Goal: Information Seeking & Learning: Learn about a topic

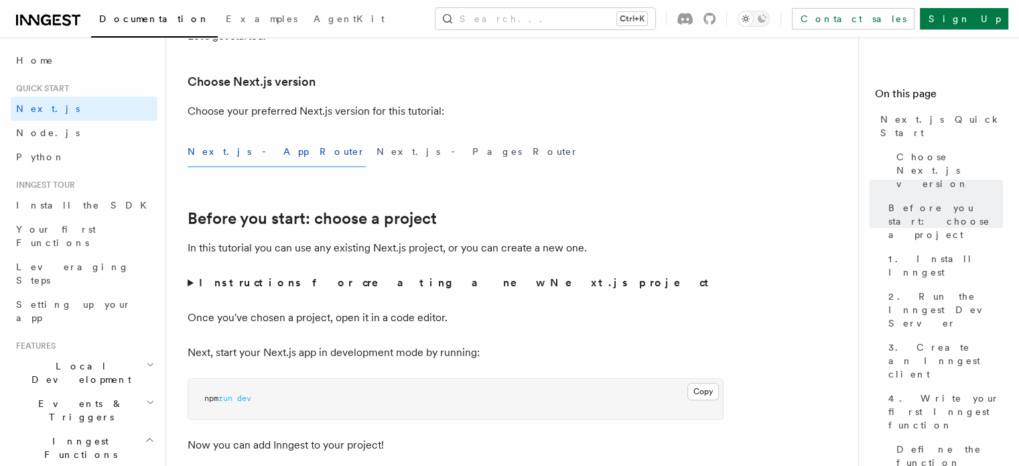
scroll to position [804, 0]
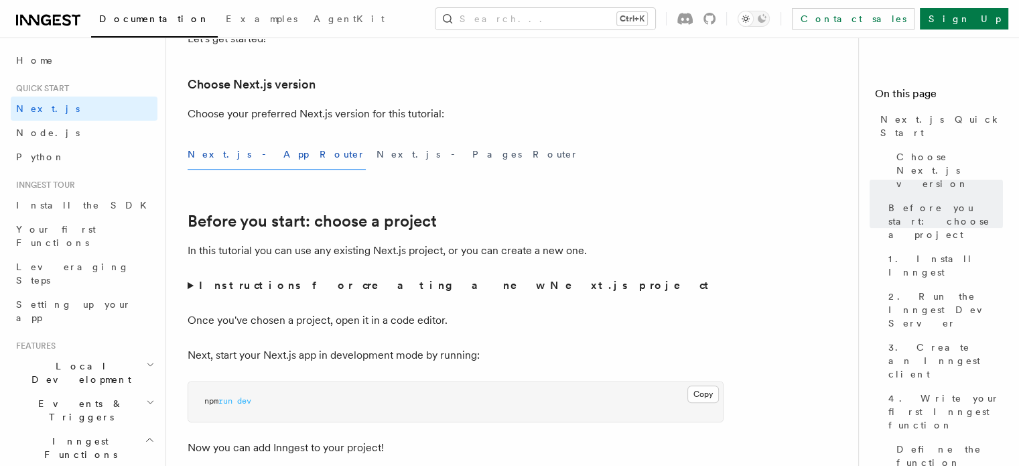
drag, startPoint x: 373, startPoint y: 319, endPoint x: 196, endPoint y: 321, distance: 176.9
copy span "bun add global inngest-cli@latest"
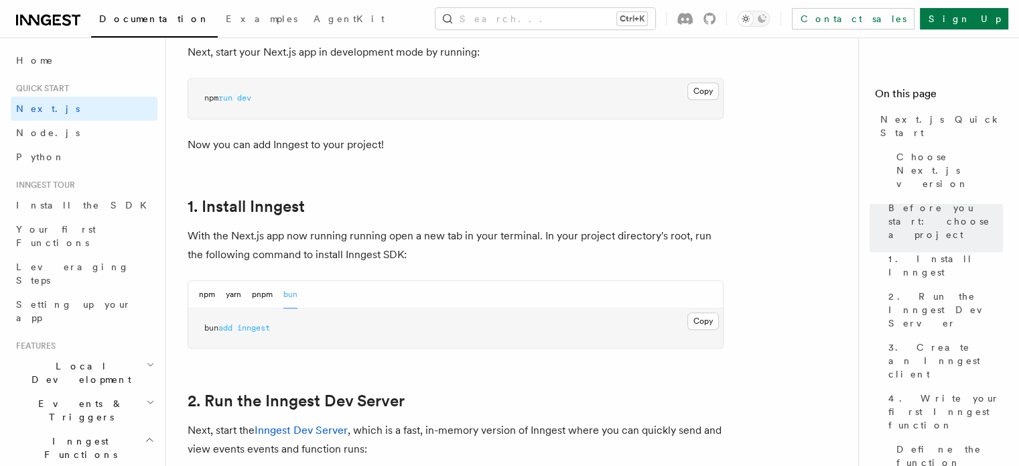
scroll to position [938, 0]
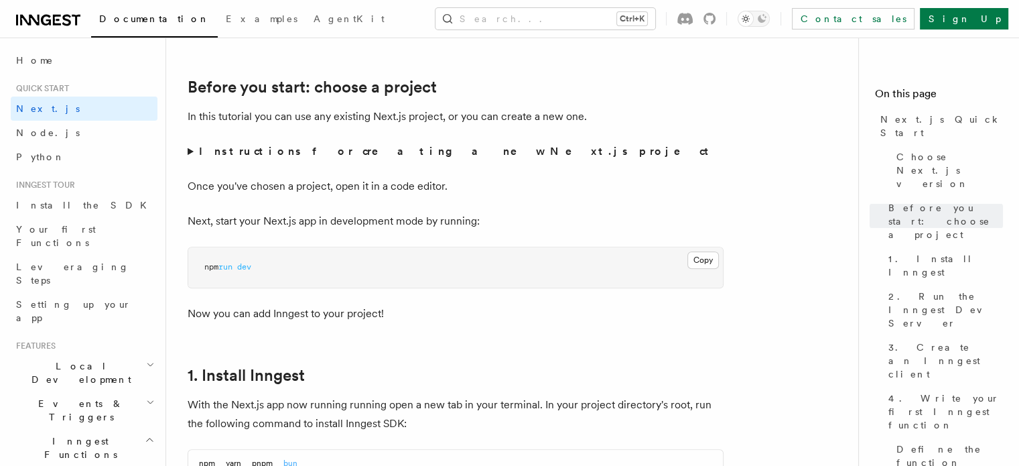
drag, startPoint x: 275, startPoint y: 201, endPoint x: 198, endPoint y: 200, distance: 77.1
copy span "inngest-cli dev"
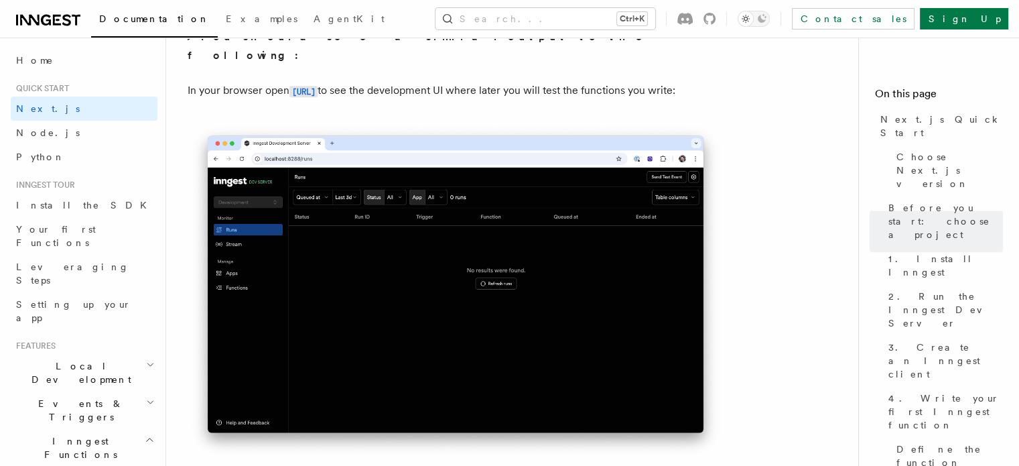
scroll to position [1675, 0]
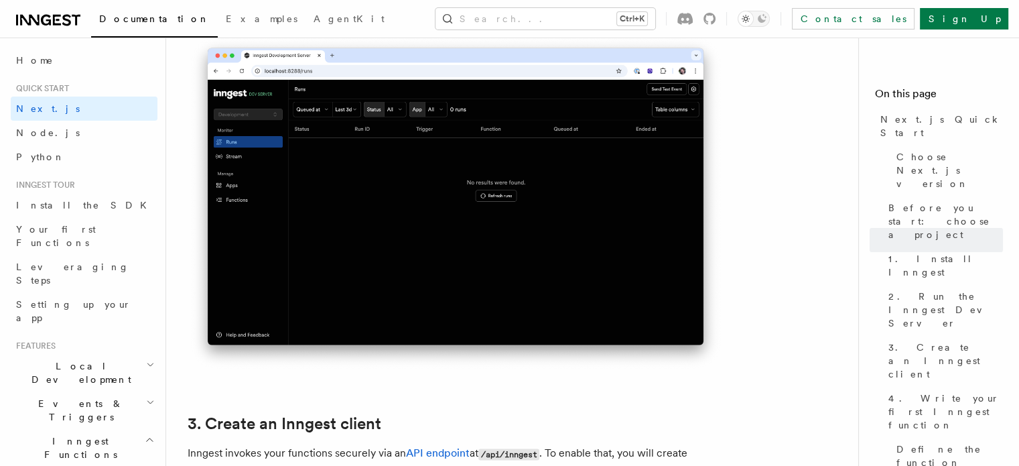
scroll to position [1742, 0]
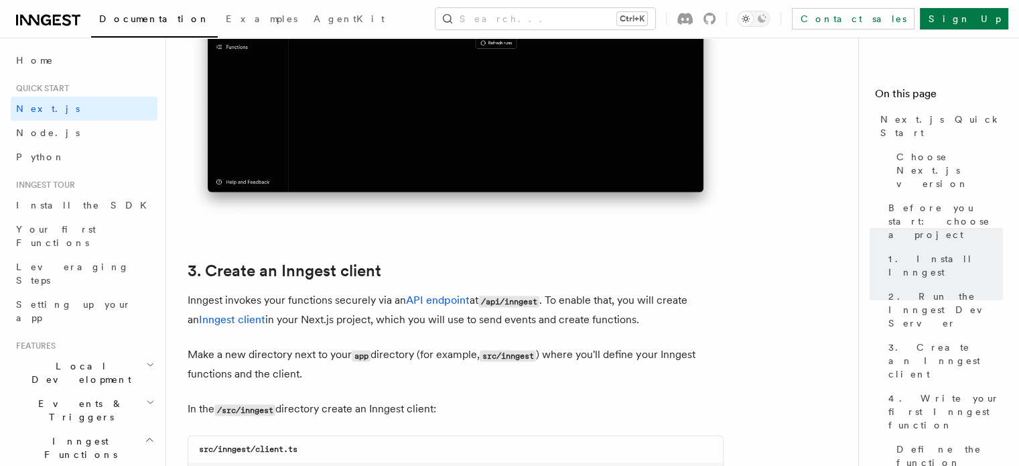
scroll to position [1876, 0]
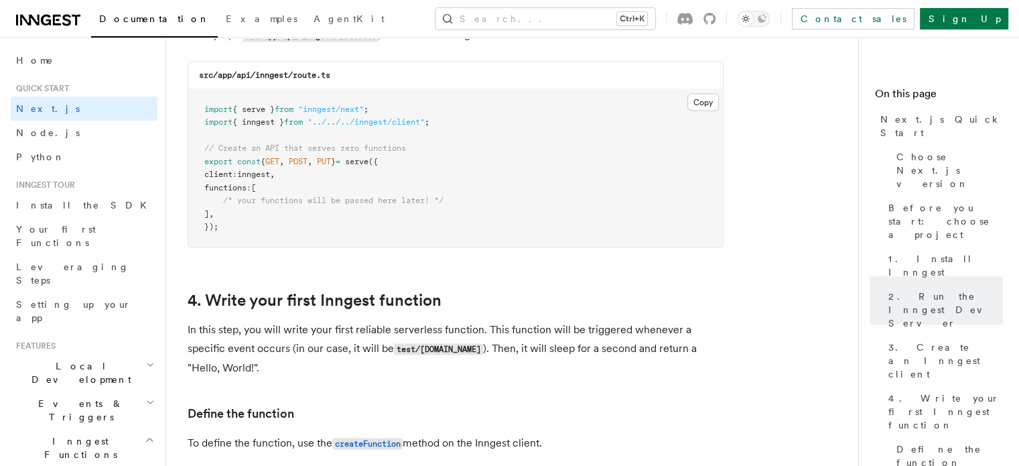
scroll to position [2412, 0]
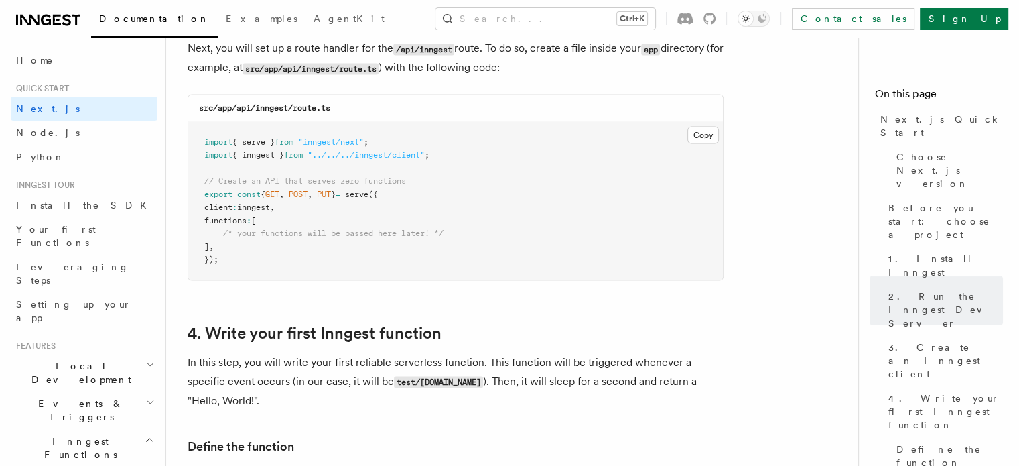
drag, startPoint x: 216, startPoint y: 177, endPoint x: 252, endPoint y: 242, distance: 74.4
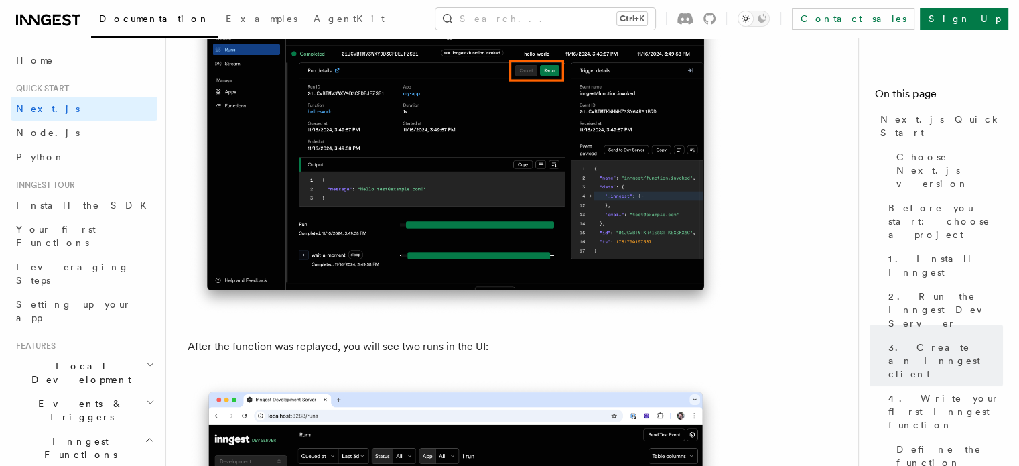
scroll to position [6701, 0]
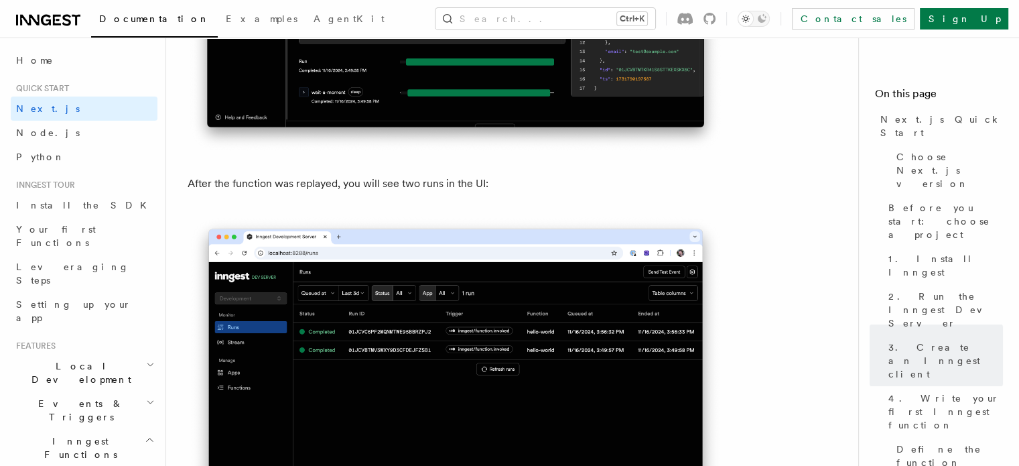
scroll to position [6835, 0]
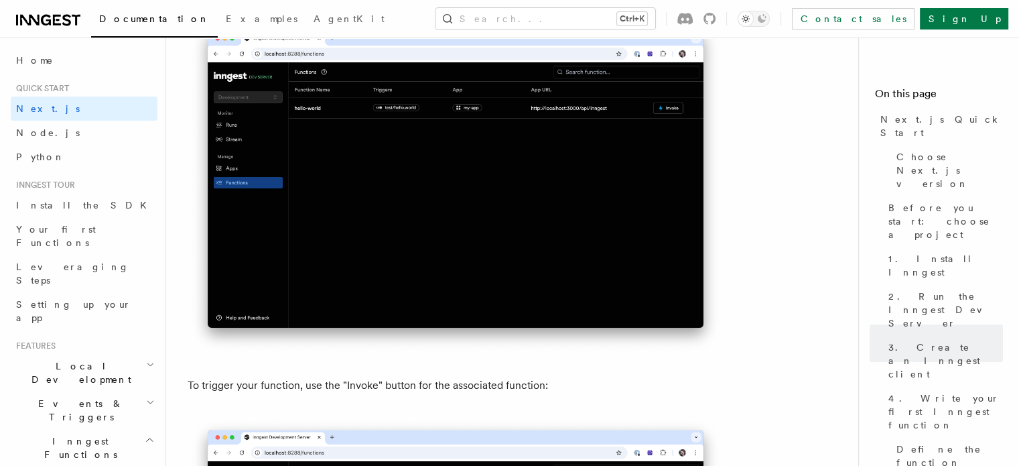
scroll to position [3819, 0]
